Goal: Task Accomplishment & Management: Use online tool/utility

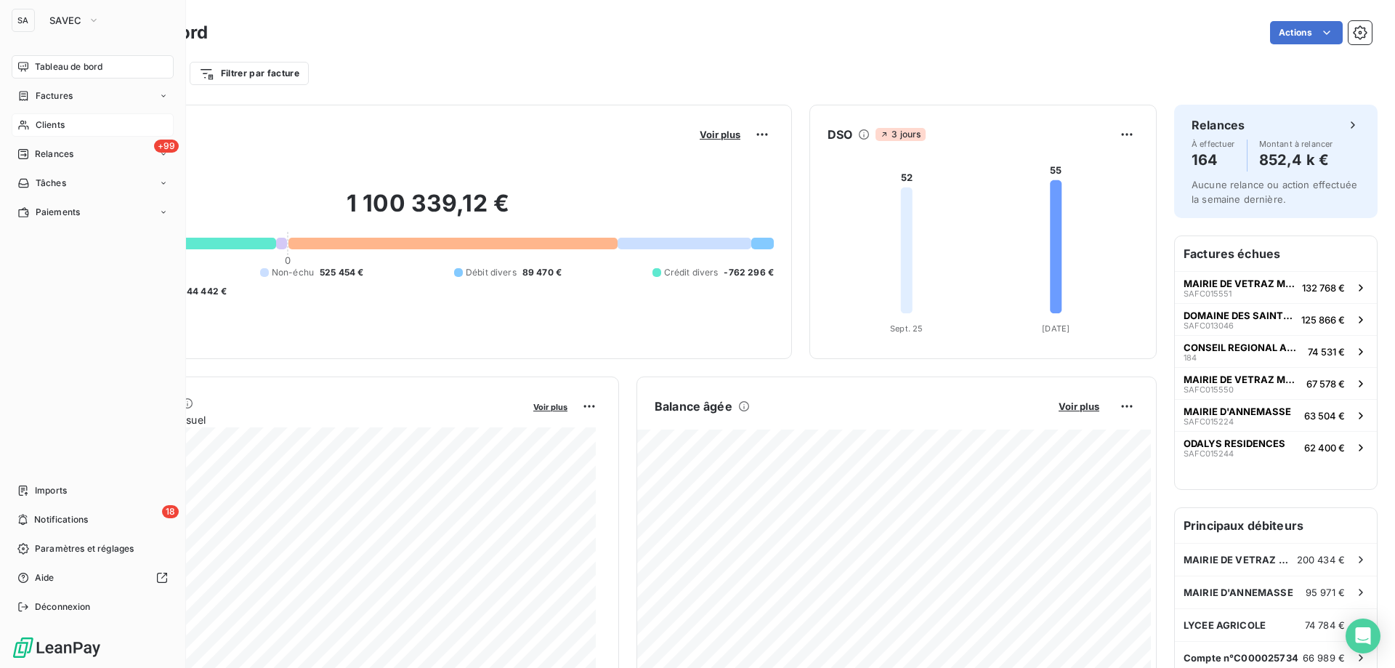
click at [59, 118] on div "Clients" at bounding box center [93, 124] width 162 height 23
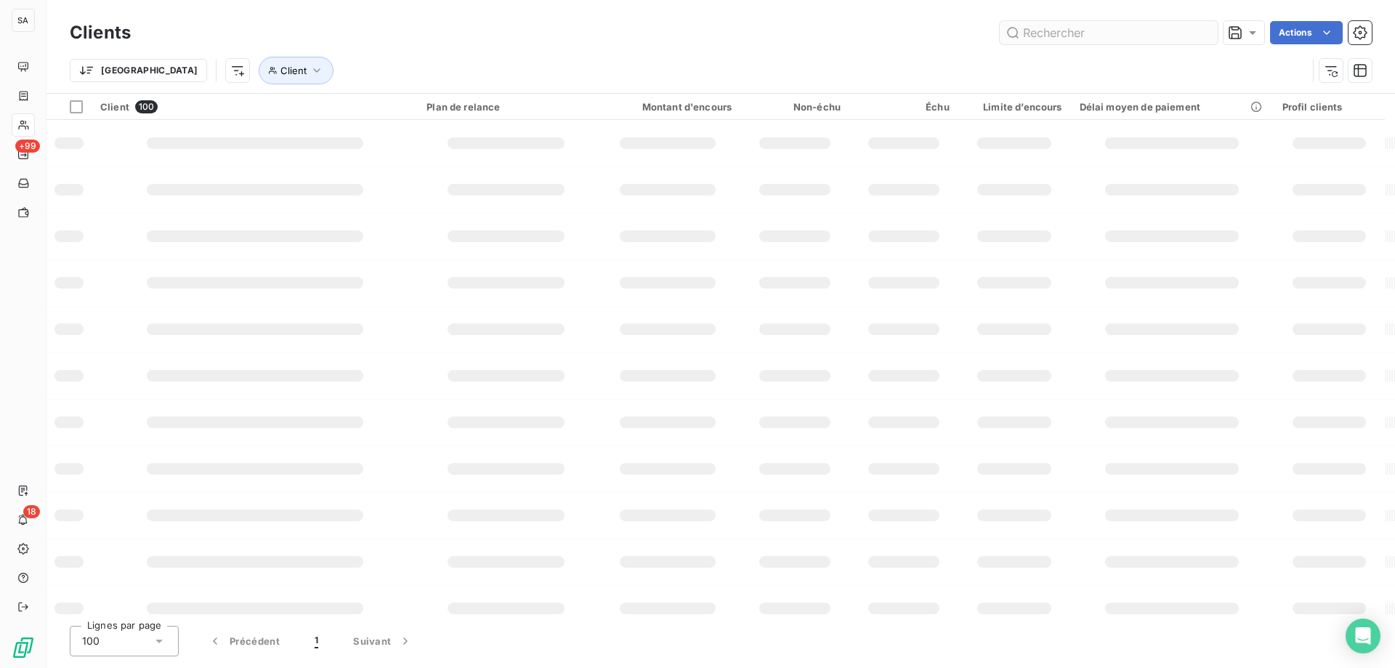
click at [1072, 31] on input "text" at bounding box center [1109, 32] width 218 height 23
type input "31308"
click at [1146, 23] on input "31308" at bounding box center [1109, 32] width 218 height 23
click at [1206, 30] on icon at bounding box center [1204, 32] width 7 height 7
click at [1103, 31] on input "text" at bounding box center [1109, 32] width 218 height 23
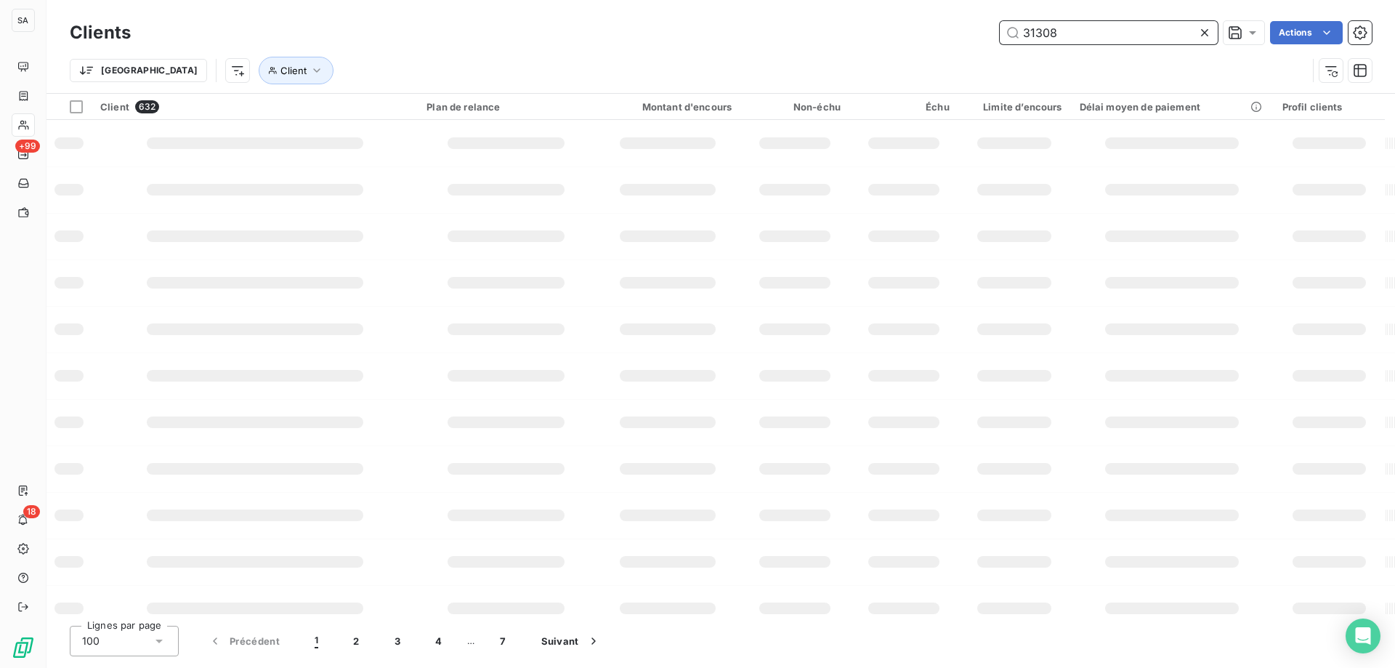
type input "31308"
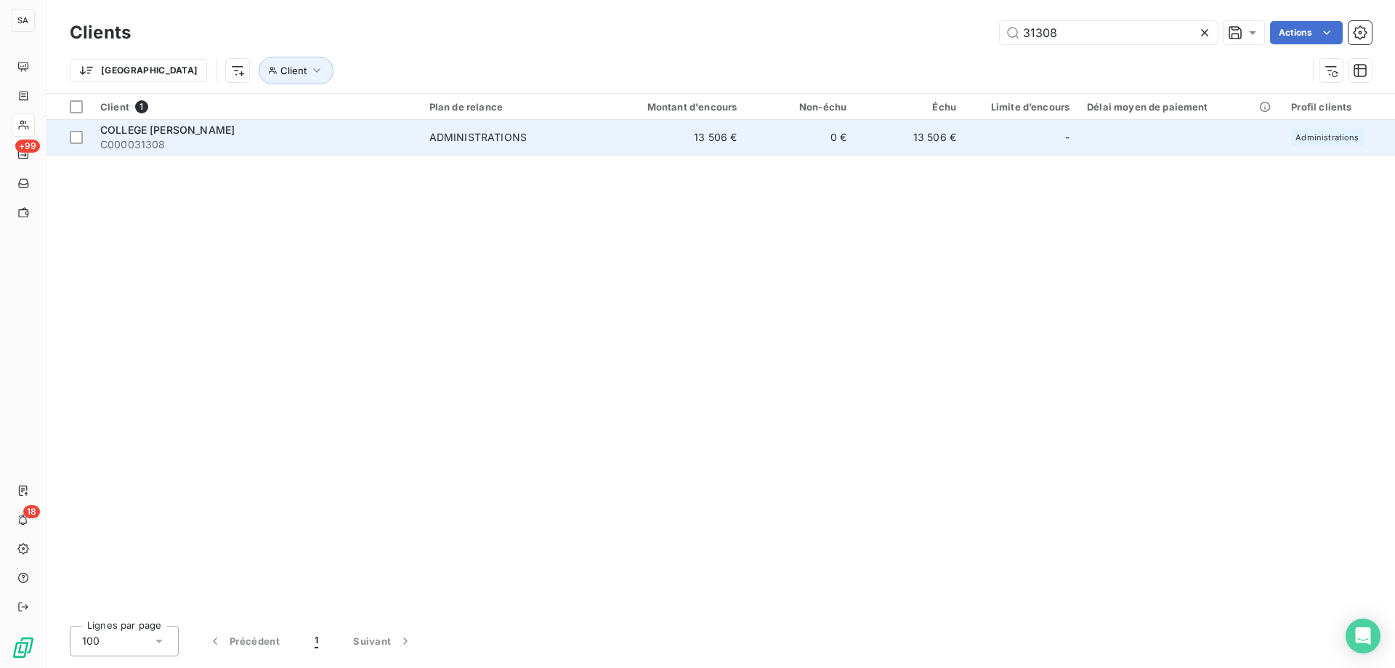
click at [195, 145] on span "C000031308" at bounding box center [256, 144] width 312 height 15
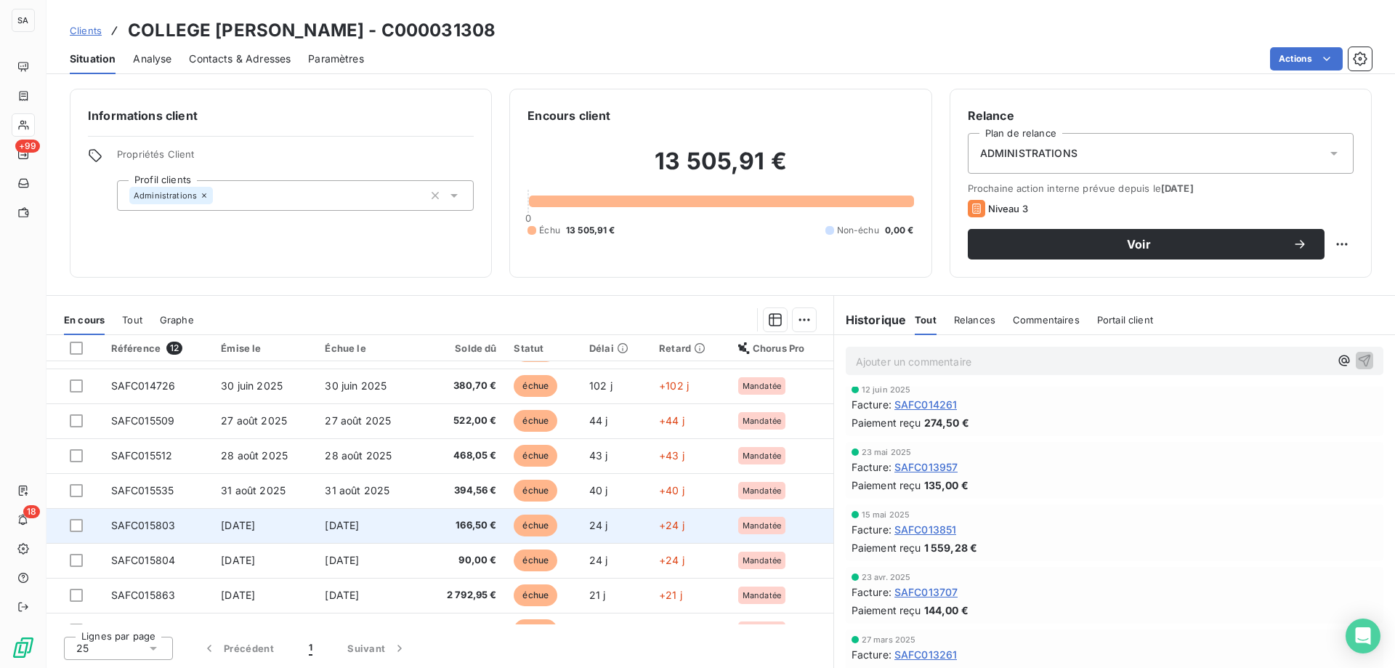
scroll to position [156, 0]
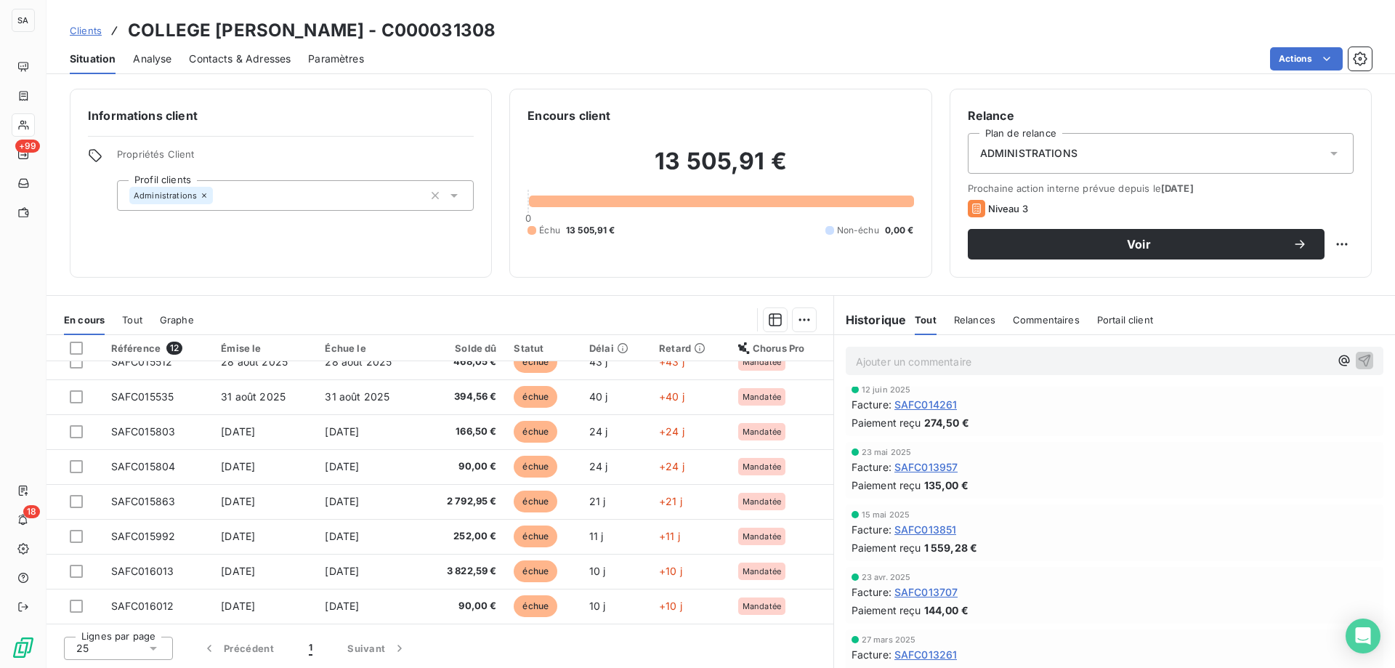
click at [78, 31] on span "Clients" at bounding box center [86, 31] width 32 height 12
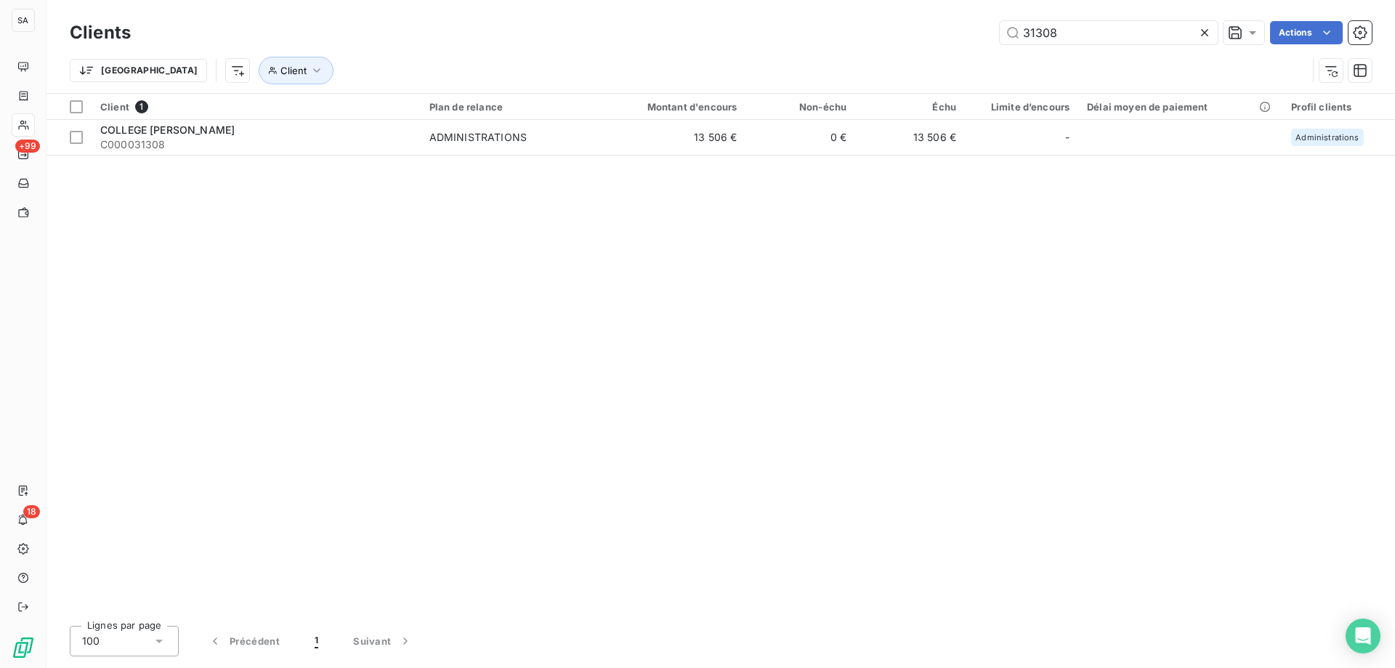
drag, startPoint x: 1057, startPoint y: 31, endPoint x: 899, endPoint y: 17, distance: 159.0
click at [899, 17] on div "Clients 31308 Actions Trier Client" at bounding box center [720, 46] width 1348 height 93
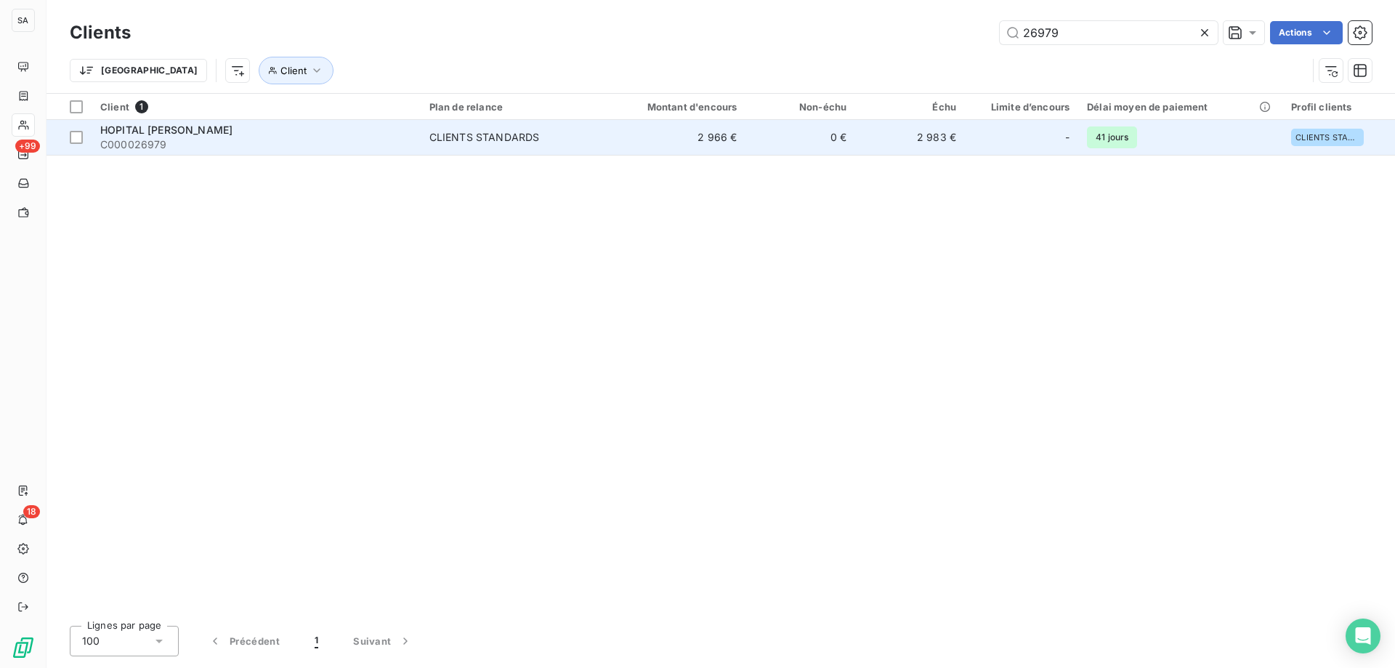
type input "26979"
click at [157, 136] on div "HOPITAL ANDREVETAN-HLA" at bounding box center [256, 130] width 312 height 15
